Goal: Check status: Check status

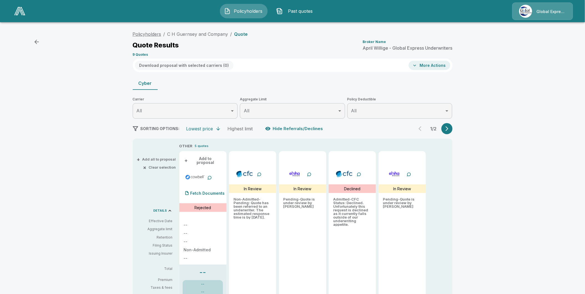
click at [153, 34] on link "Policyholders" at bounding box center [147, 34] width 29 height 6
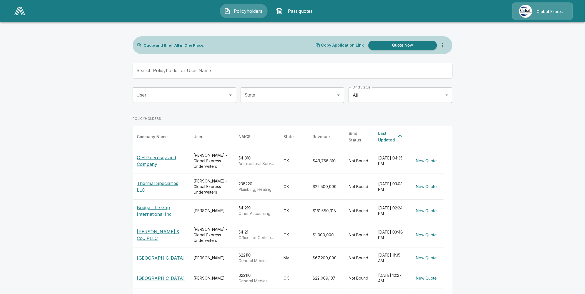
click at [207, 70] on input "Search Policyholder or User Name" at bounding box center [290, 71] width 314 height 16
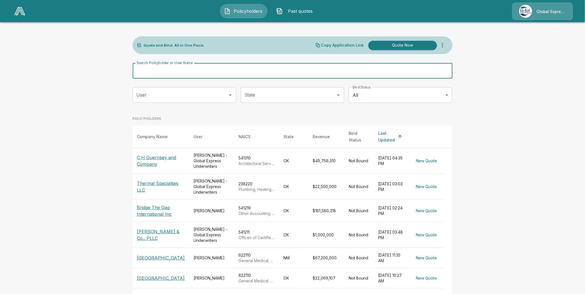
paste input "**********"
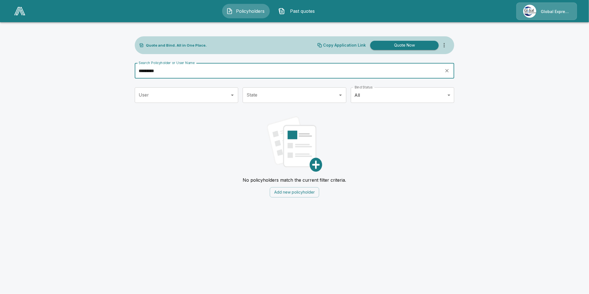
type input "********"
